Goal: Task Accomplishment & Management: Manage account settings

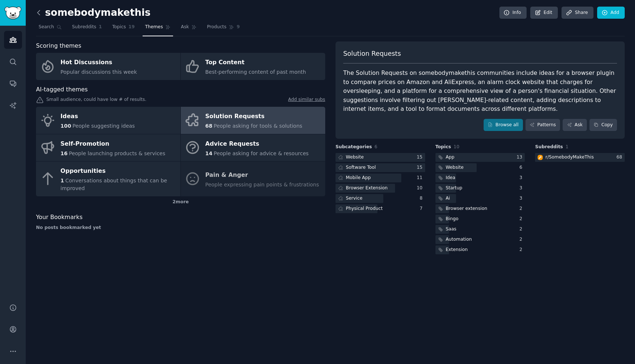
click at [40, 12] on icon at bounding box center [39, 13] width 8 height 8
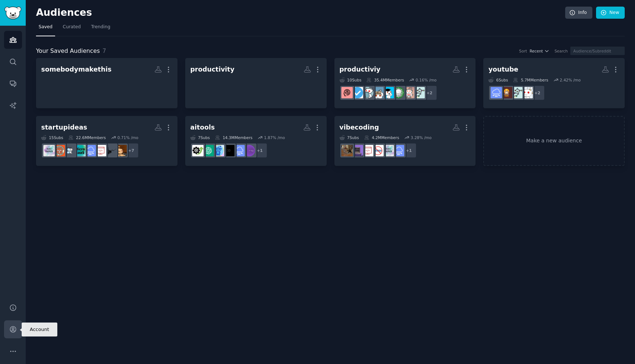
click at [13, 327] on icon "Sidebar" at bounding box center [13, 330] width 8 height 8
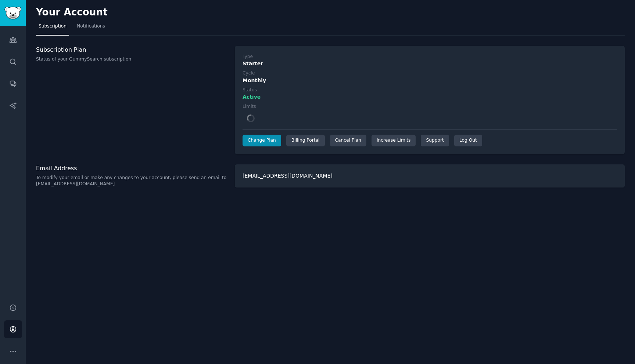
click at [370, 121] on div "Limits" at bounding box center [429, 115] width 374 height 23
